Goal: Information Seeking & Learning: Check status

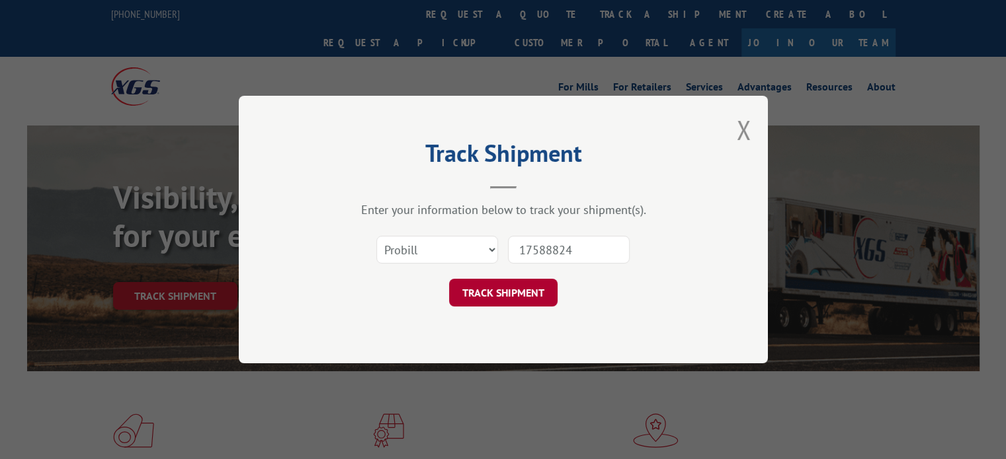
type input "17588824"
click at [506, 282] on button "TRACK SHIPMENT" at bounding box center [503, 293] width 108 height 28
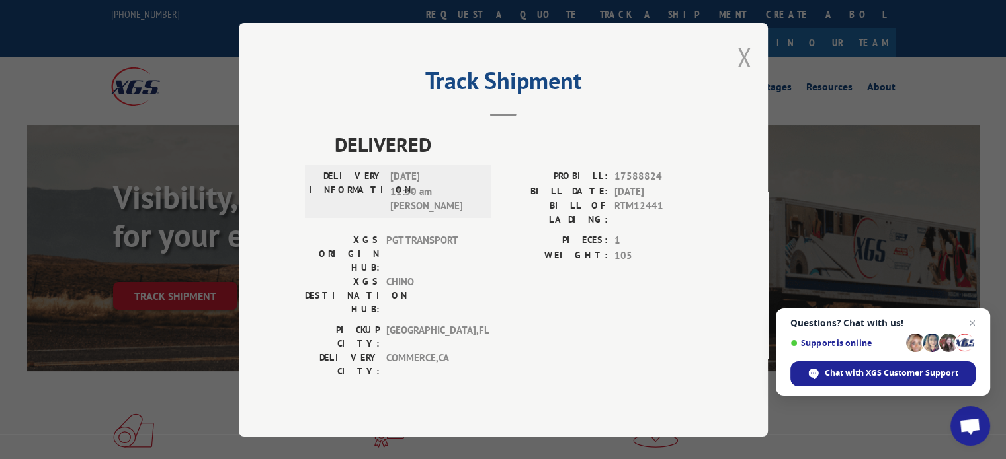
click at [742, 75] on button "Close modal" at bounding box center [743, 57] width 15 height 35
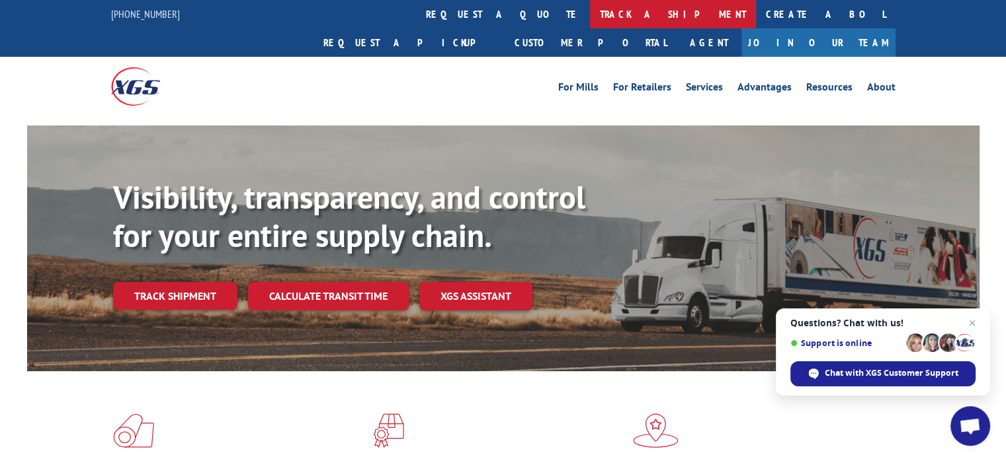
click at [590, 19] on link "track a shipment" at bounding box center [673, 14] width 166 height 28
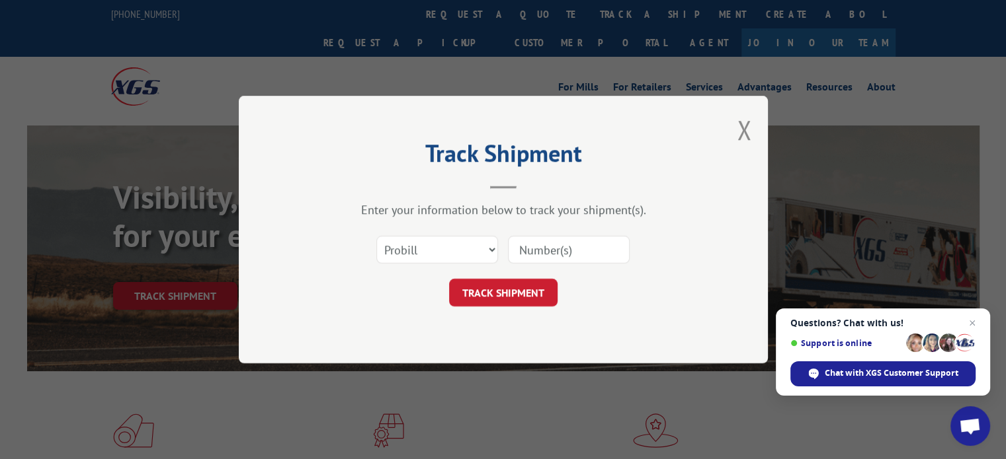
click at [560, 252] on input at bounding box center [569, 250] width 122 height 28
paste input "17563671"
type input "17563671"
click at [519, 280] on button "TRACK SHIPMENT" at bounding box center [503, 293] width 108 height 28
